Goal: Information Seeking & Learning: Learn about a topic

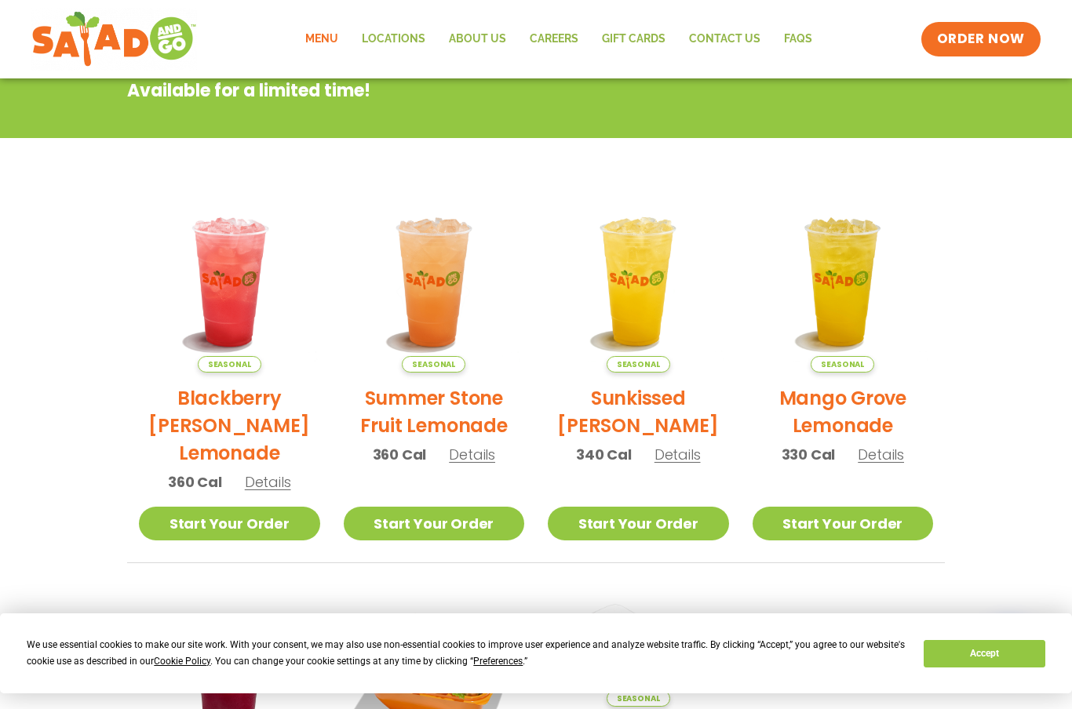
scroll to position [154, 0]
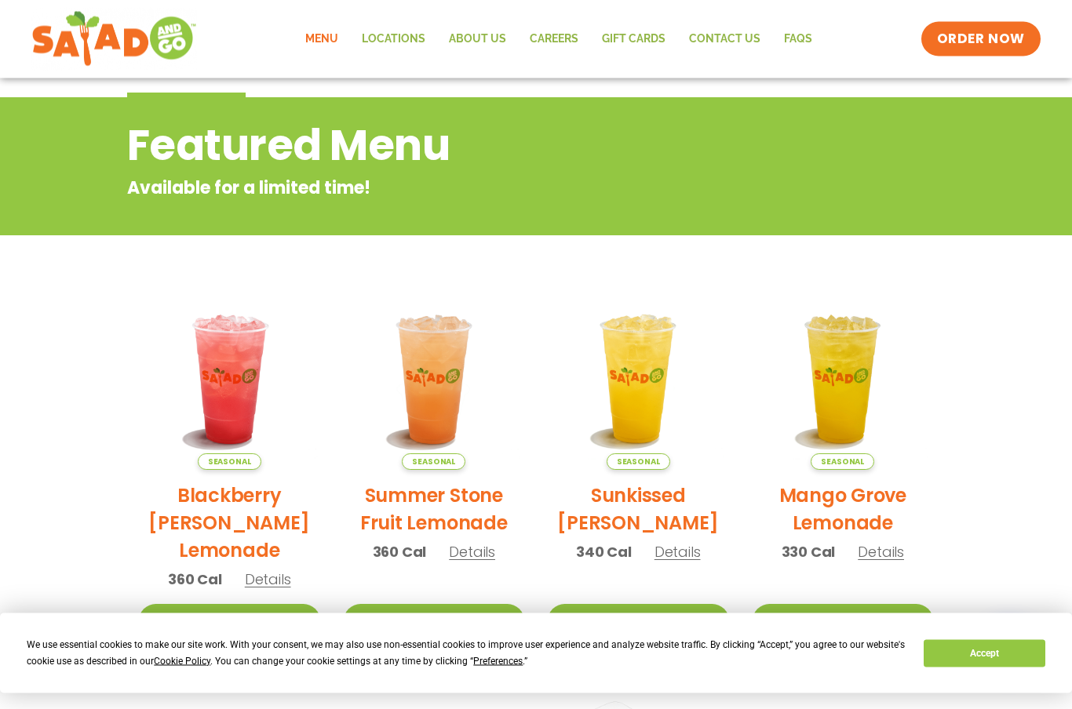
click at [996, 665] on button "Accept" at bounding box center [984, 653] width 121 height 27
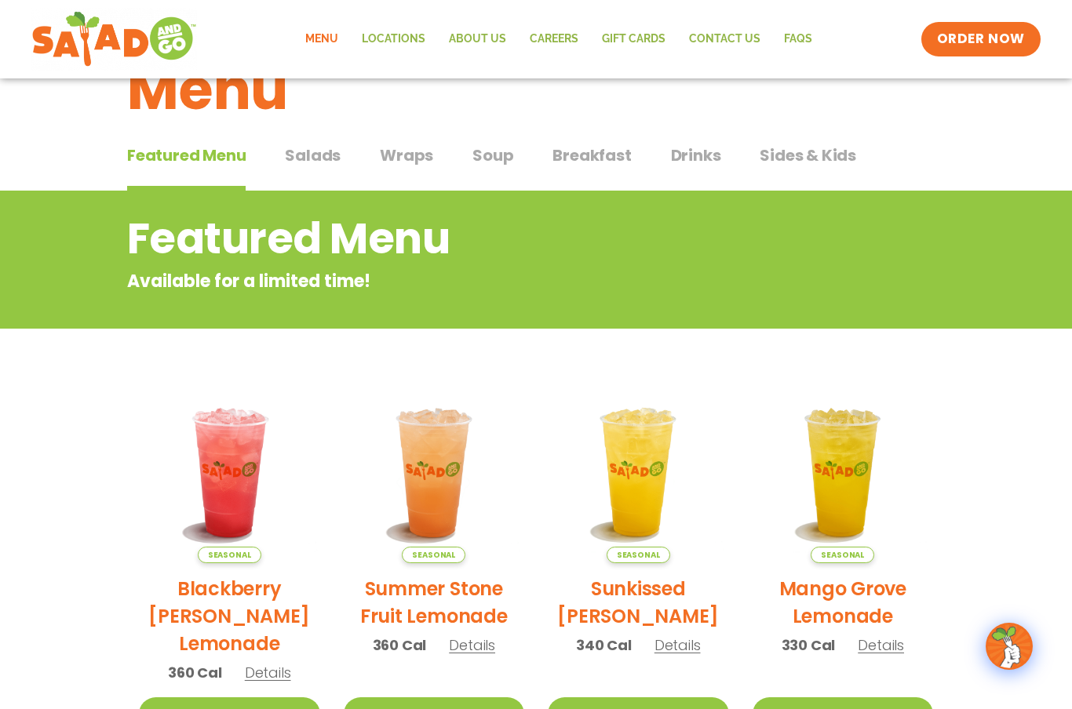
scroll to position [60, 0]
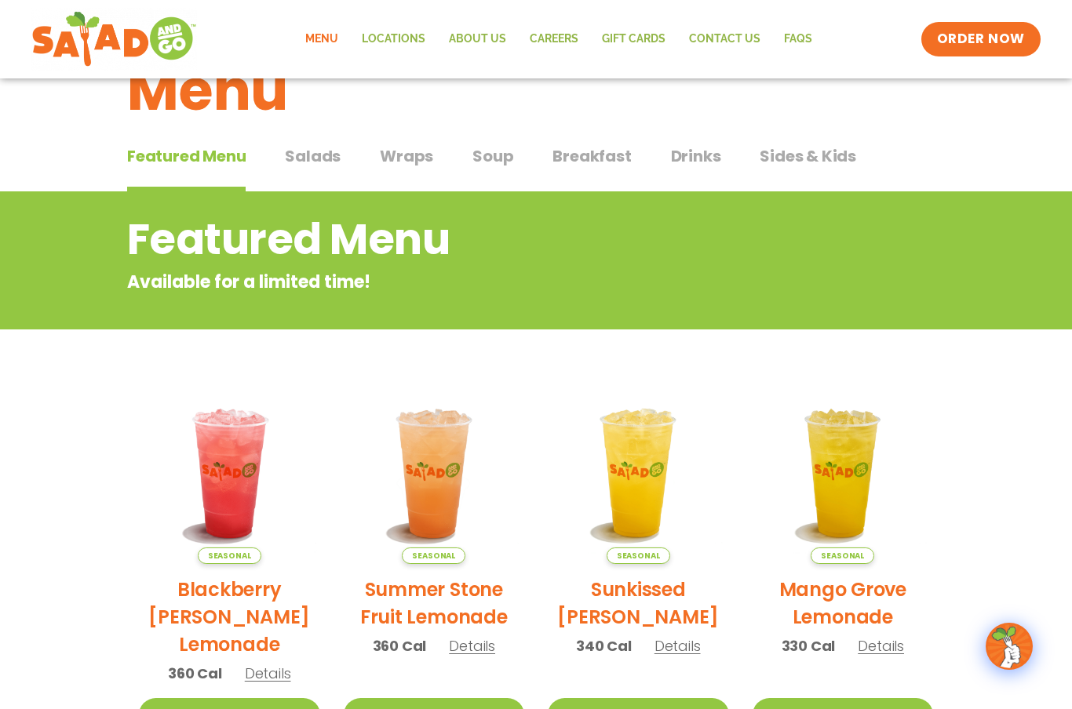
click at [816, 160] on span "Sides & Kids" at bounding box center [808, 156] width 97 height 24
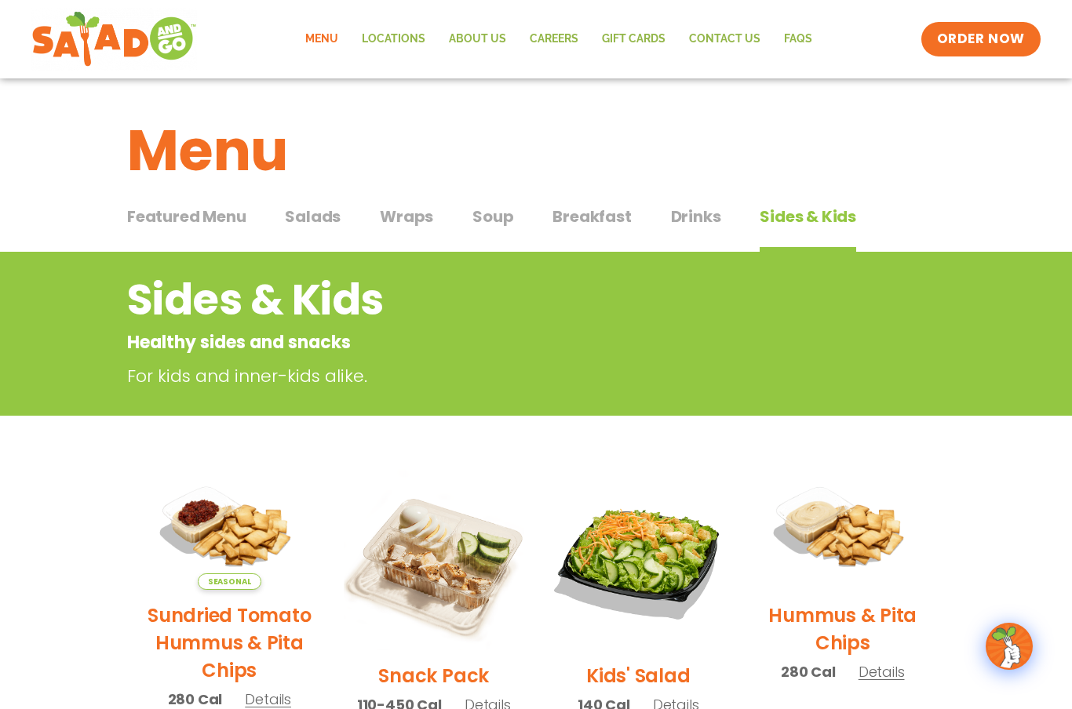
click at [596, 220] on span "Breakfast" at bounding box center [591, 217] width 78 height 24
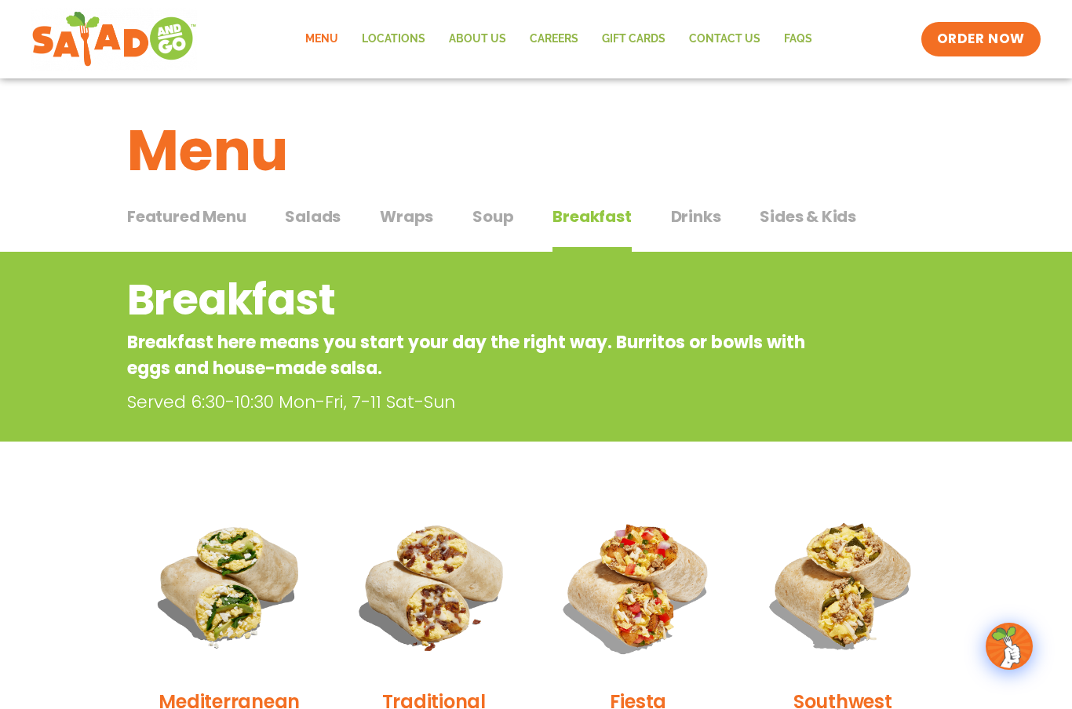
click at [497, 217] on span "Soup" at bounding box center [492, 217] width 41 height 24
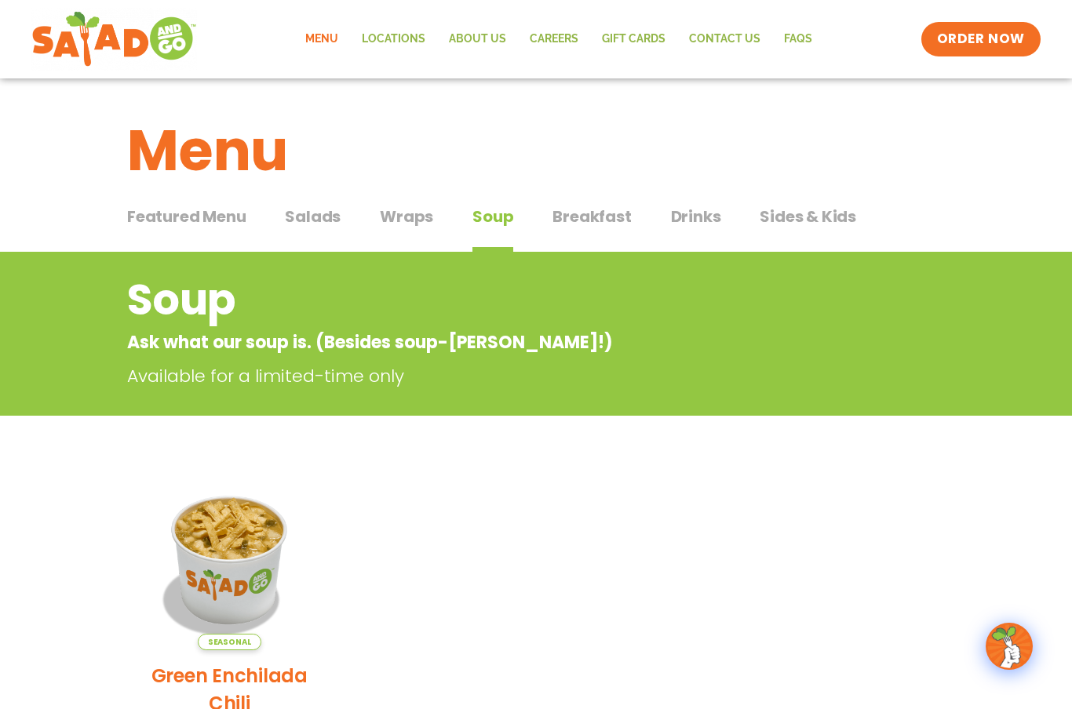
click at [415, 223] on span "Wraps" at bounding box center [406, 217] width 53 height 24
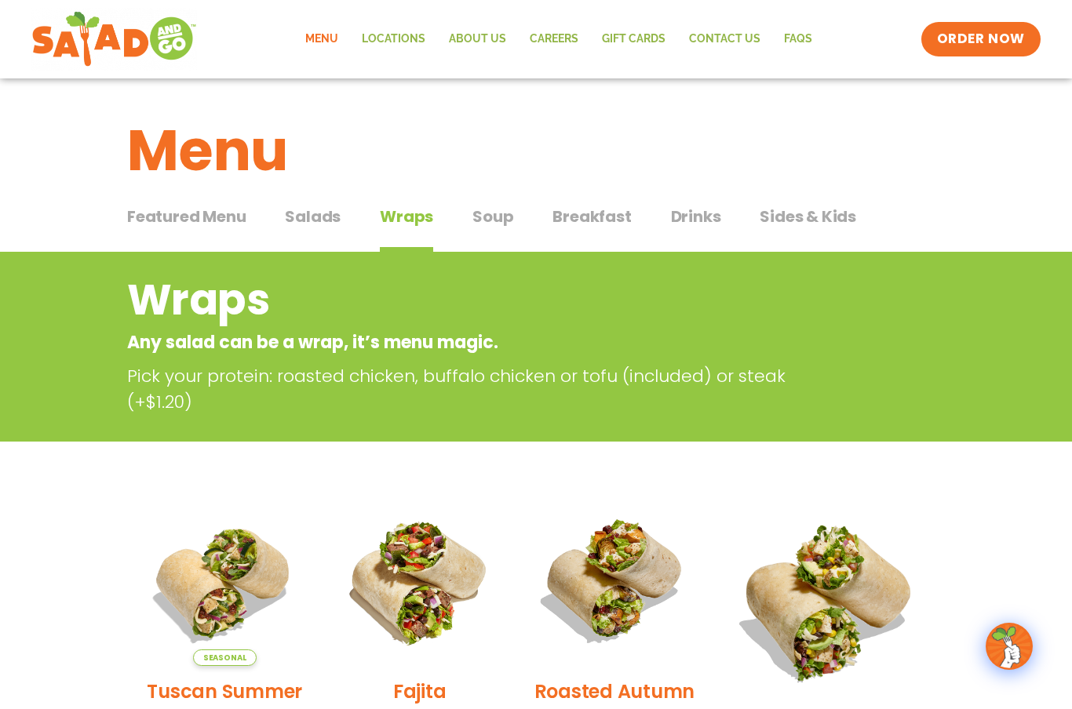
click at [321, 224] on span "Salads" at bounding box center [313, 217] width 56 height 24
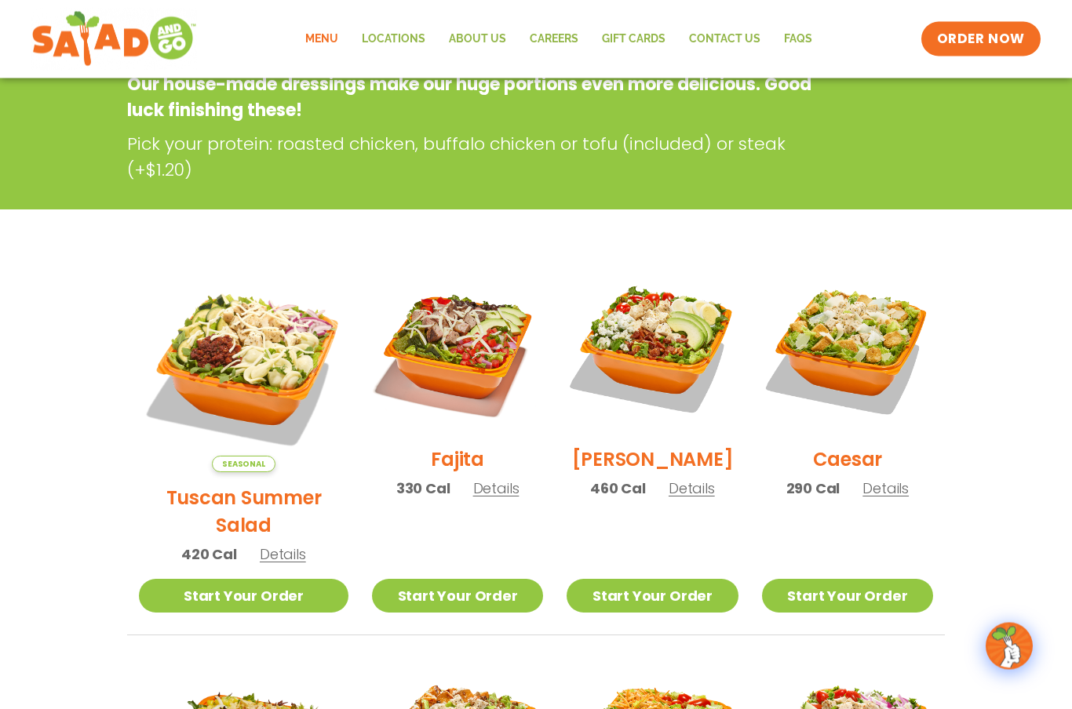
scroll to position [252, 0]
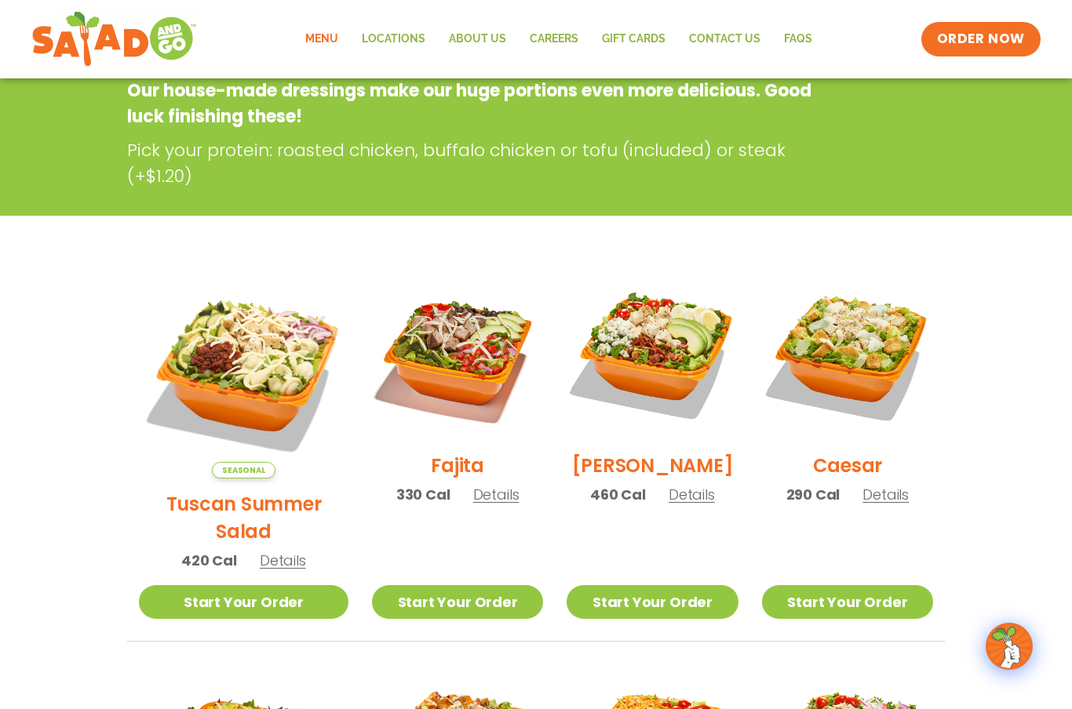
click at [661, 356] on img at bounding box center [652, 354] width 171 height 171
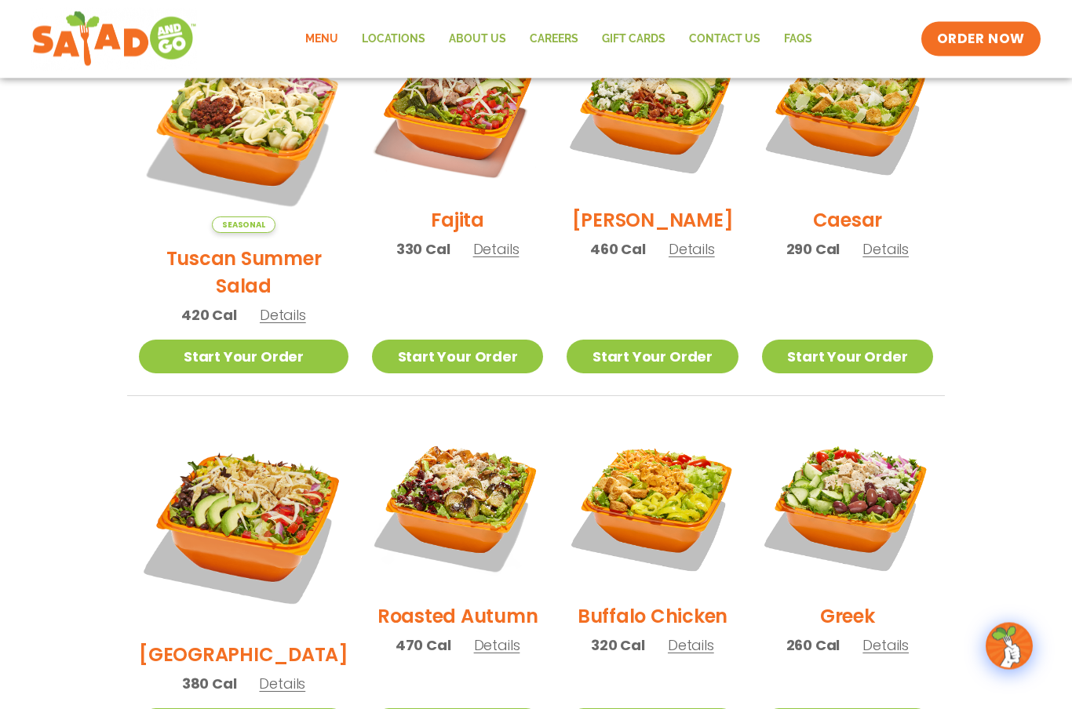
scroll to position [498, 0]
click at [443, 490] on img at bounding box center [457, 505] width 171 height 171
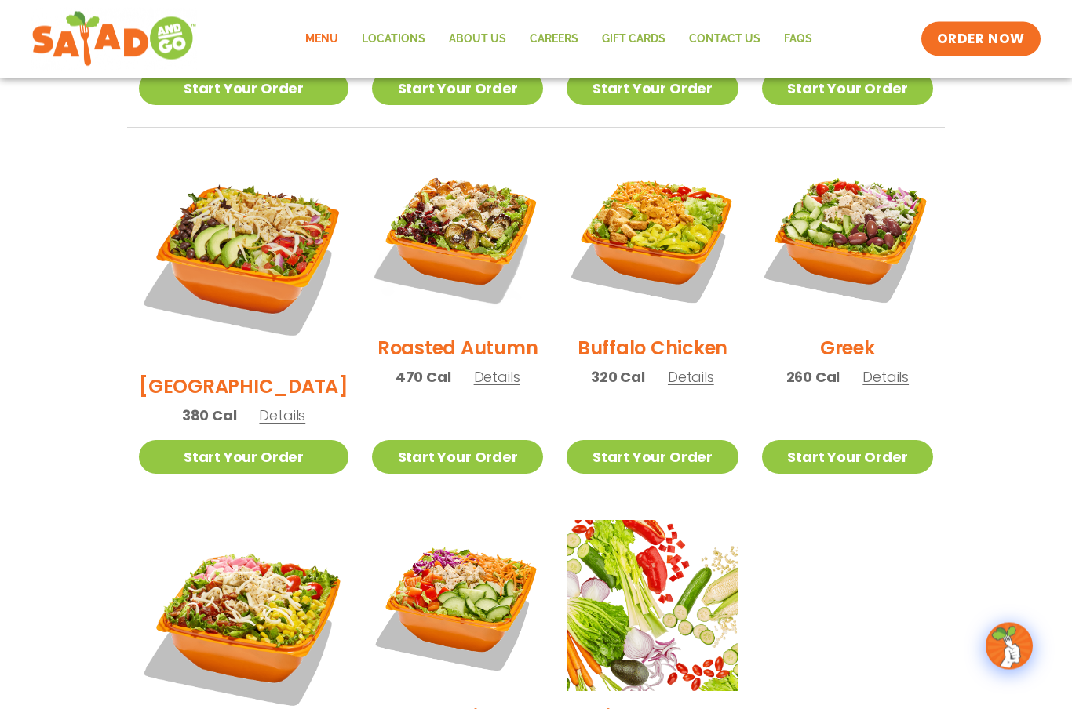
scroll to position [810, 0]
